Goal: Transaction & Acquisition: Subscribe to service/newsletter

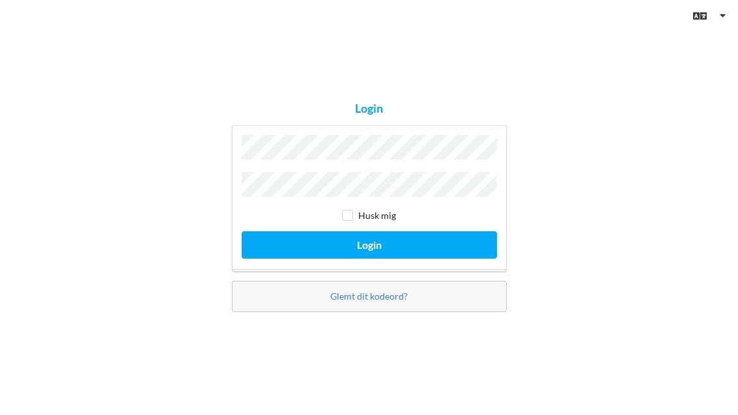
click at [369, 258] on button "Login" at bounding box center [369, 244] width 255 height 27
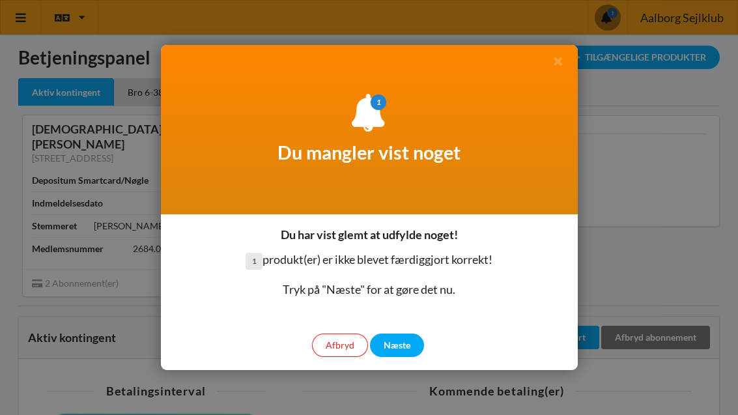
click at [400, 348] on div "Næste" at bounding box center [397, 345] width 54 height 23
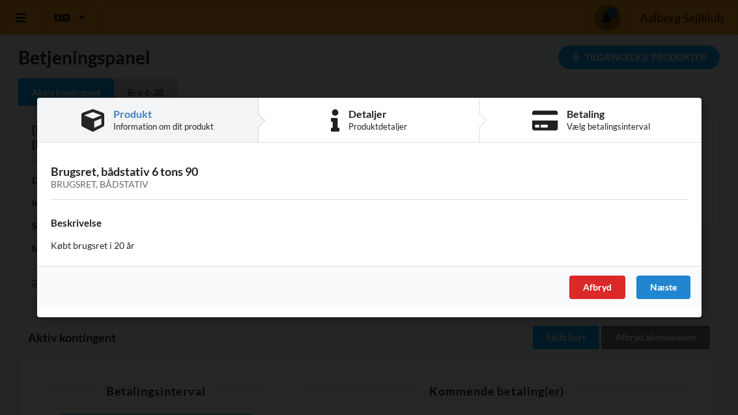
click at [408, 130] on div "Detaljer Produktdetaljer" at bounding box center [370, 120] width 222 height 44
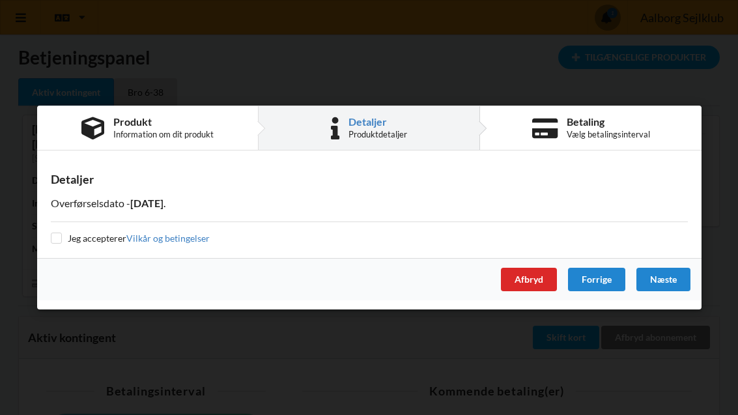
click at [61, 236] on input "checkbox" at bounding box center [56, 238] width 11 height 11
checkbox input "true"
click at [611, 130] on div "Vælg betalingsinterval" at bounding box center [607, 134] width 83 height 10
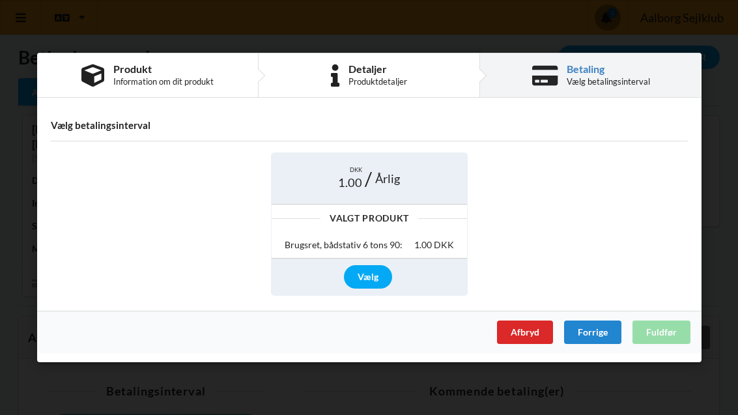
click at [371, 276] on div "Vælg" at bounding box center [368, 276] width 48 height 23
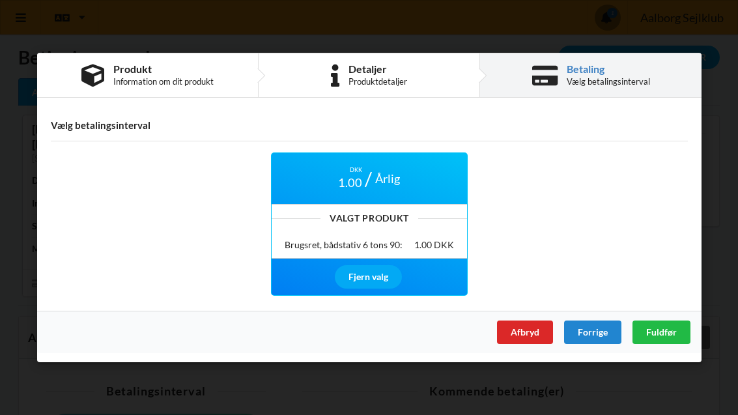
click at [603, 197] on div "DKK 1.00 Årlig Valgt Produkt Brugsret, bådstativ 6 tons 90: 1.00 DKK Fjern valg" at bounding box center [369, 224] width 655 height 162
click at [672, 330] on span "Fuldfør" at bounding box center [661, 331] width 31 height 11
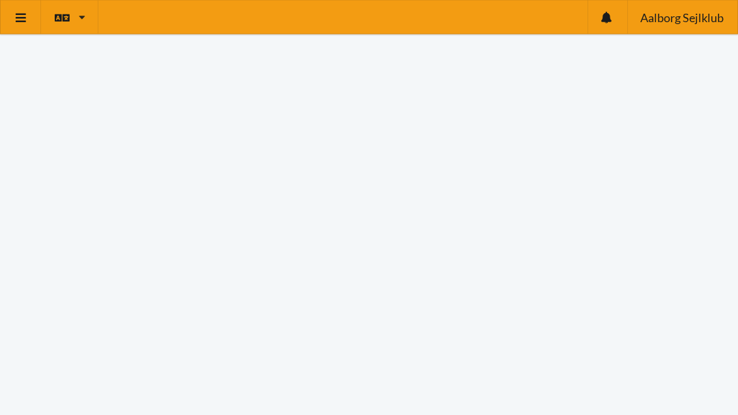
scroll to position [67, 0]
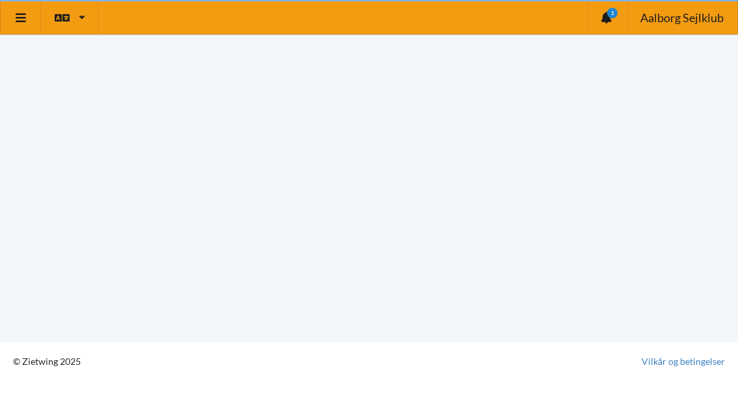
scroll to position [8, 0]
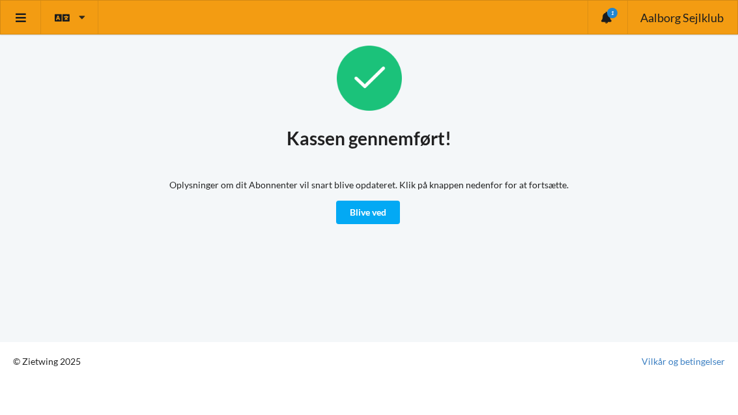
click at [25, 21] on icon at bounding box center [21, 18] width 14 height 12
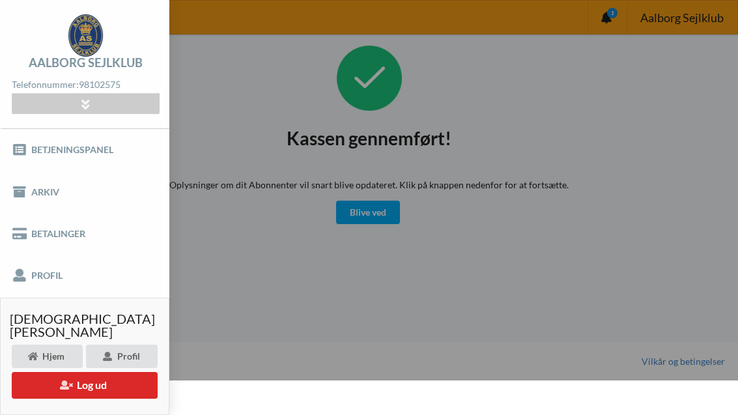
click at [75, 155] on link "Betjeningspanel" at bounding box center [84, 150] width 169 height 42
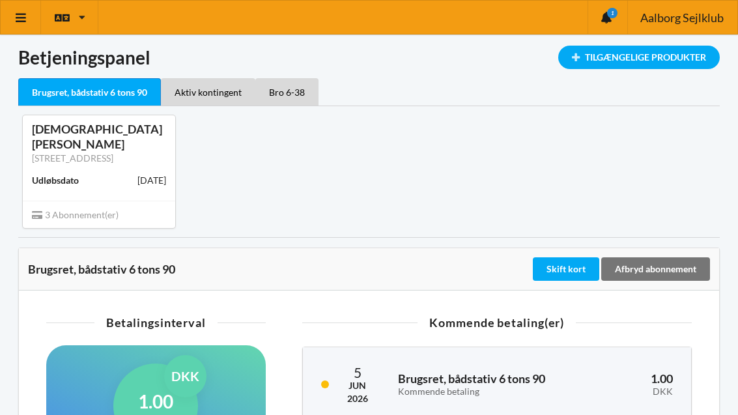
click at [298, 92] on div "Bro 6-38" at bounding box center [286, 91] width 63 height 27
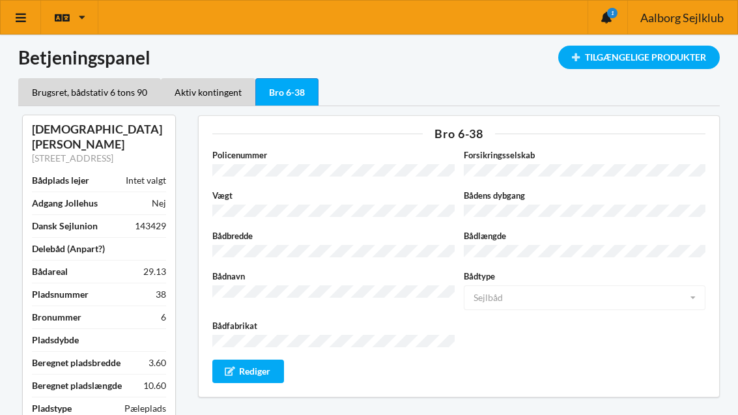
click at [214, 93] on div "Aktiv kontingent" at bounding box center [208, 91] width 94 height 27
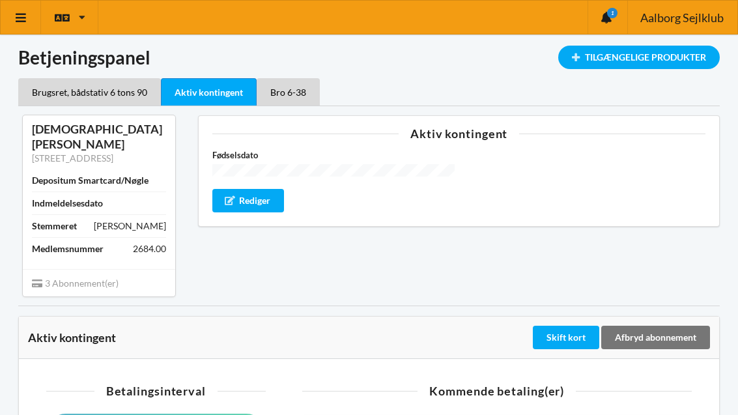
click at [30, 18] on link at bounding box center [21, 17] width 40 height 33
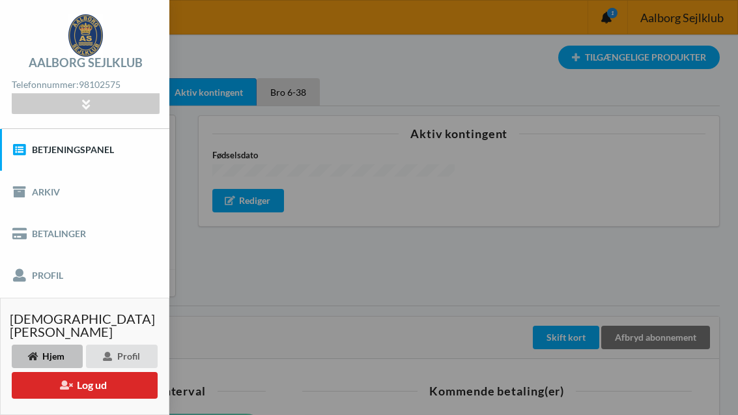
click at [84, 145] on link "Betjeningspanel" at bounding box center [84, 150] width 169 height 42
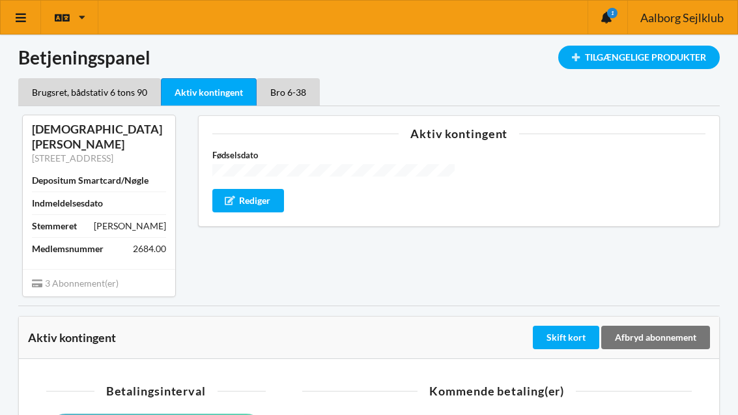
click at [596, 58] on div "Tilgængelige Produkter" at bounding box center [639, 57] width 162 height 23
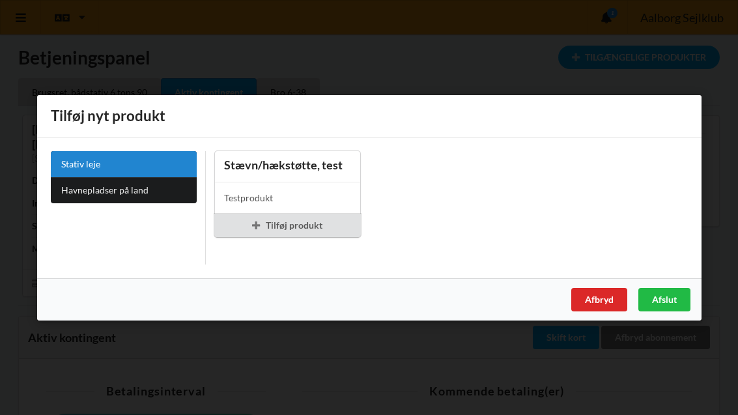
click at [670, 300] on div "Afslut" at bounding box center [664, 298] width 52 height 23
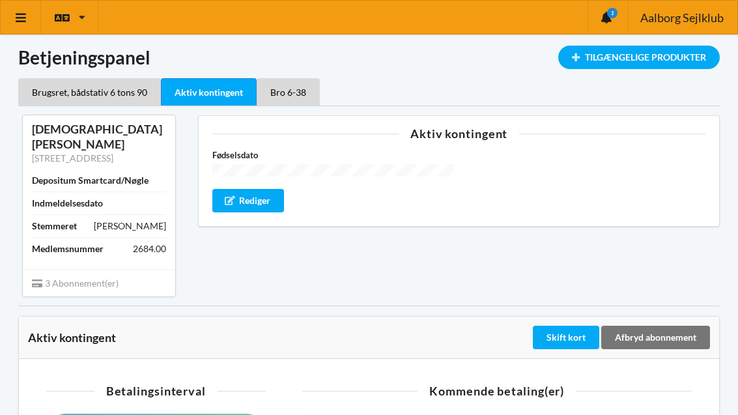
click at [610, 23] on div "1" at bounding box center [608, 17] width 40 height 33
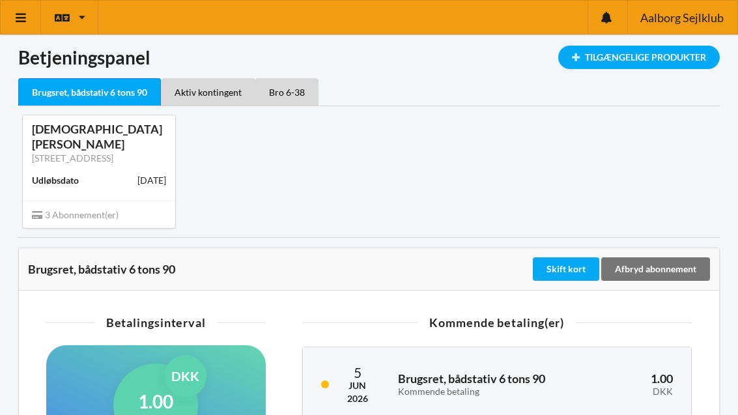
click at [79, 18] on icon at bounding box center [82, 17] width 7 height 10
click at [26, 25] on link at bounding box center [21, 17] width 40 height 33
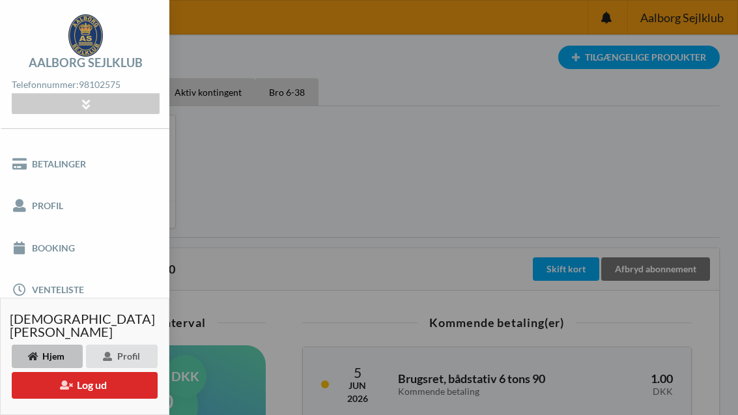
scroll to position [69, 0]
click at [42, 356] on div "Hjem" at bounding box center [47, 356] width 71 height 23
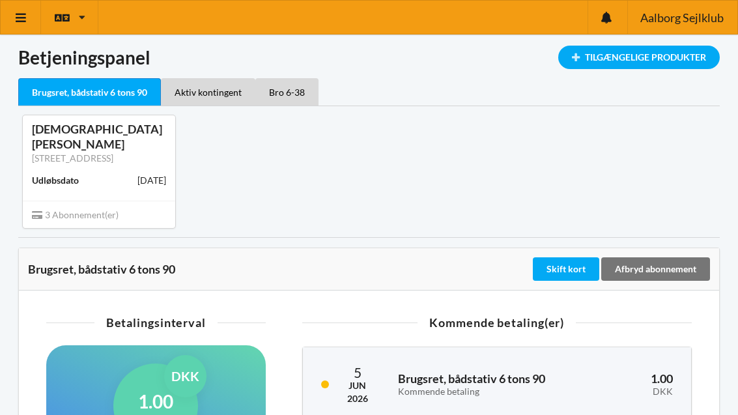
click at [73, 209] on span "3 Abonnement(er)" at bounding box center [75, 214] width 87 height 11
click at [23, 20] on icon at bounding box center [21, 18] width 14 height 12
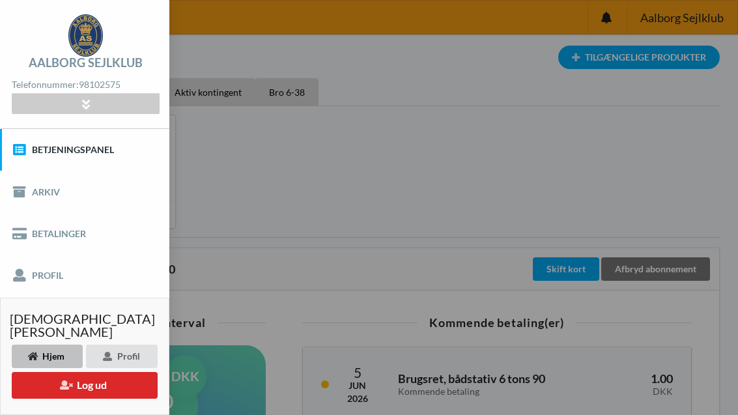
click at [81, 154] on link "Betjeningspanel" at bounding box center [84, 150] width 169 height 42
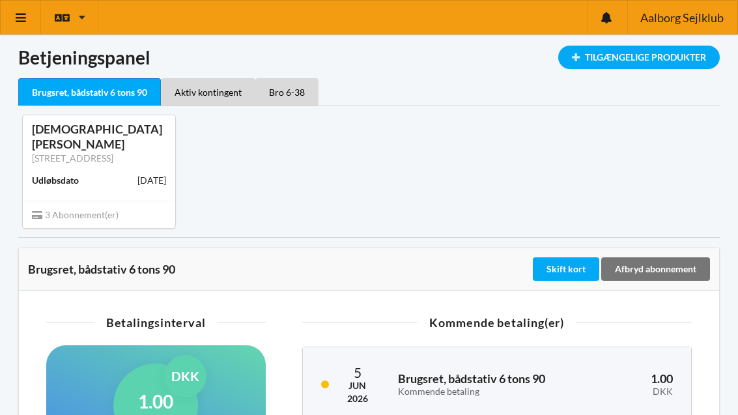
click at [30, 14] on link at bounding box center [21, 17] width 40 height 33
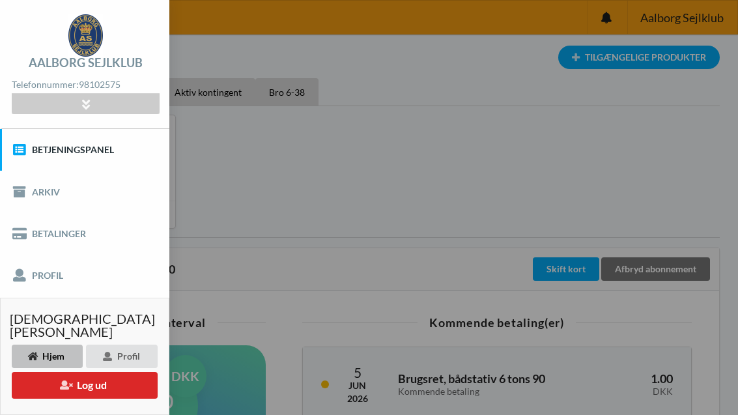
click at [42, 195] on link "Arkiv" at bounding box center [84, 192] width 169 height 42
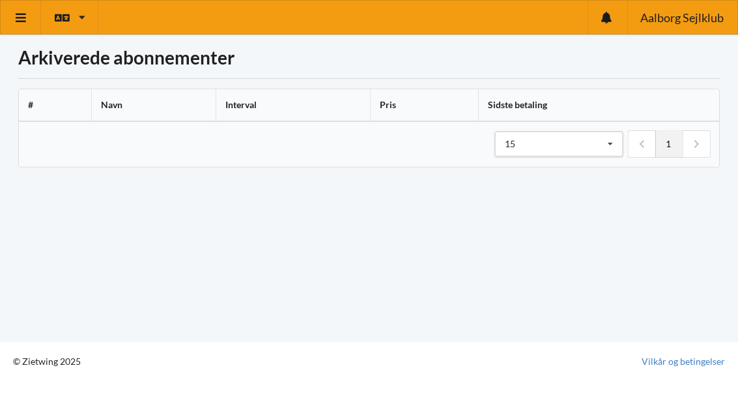
click at [614, 22] on icon at bounding box center [607, 18] width 13 height 12
click at [685, 72] on div "Indlæser... Arkiverede abonnementer # Navn Interval Pris Sidste betaling 1 15 1…" at bounding box center [369, 107] width 702 height 122
click at [26, 22] on icon at bounding box center [21, 18] width 14 height 12
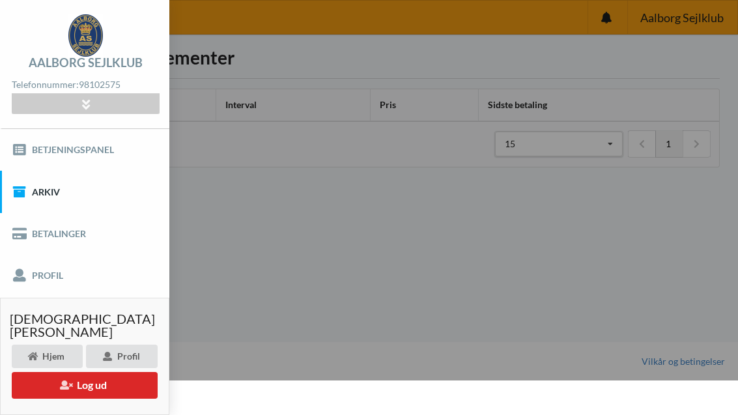
click at [79, 237] on link "Betalinger" at bounding box center [84, 234] width 169 height 42
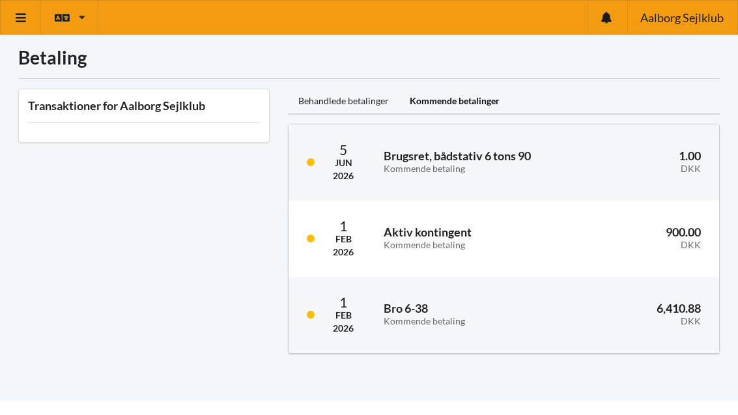
click at [29, 20] on link at bounding box center [21, 17] width 40 height 33
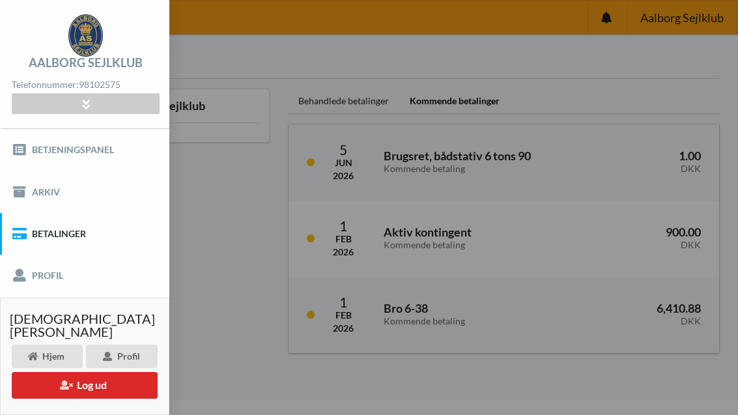
click at [47, 276] on link "Profil" at bounding box center [84, 276] width 169 height 42
